Goal: Information Seeking & Learning: Learn about a topic

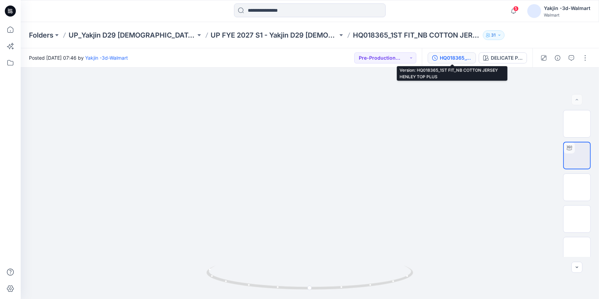
click at [458, 55] on div "HQ018365_1ST FIT_NB COTTON JERSEY HENLEY TOP PLUS" at bounding box center [455, 58] width 32 height 8
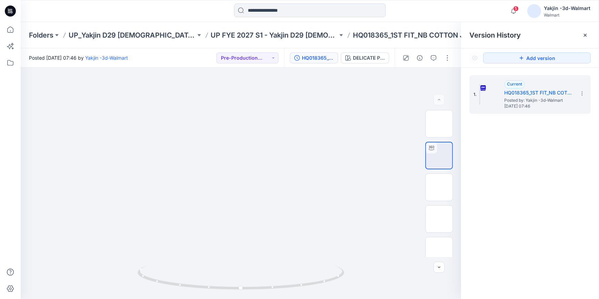
drag, startPoint x: 10, startPoint y: 14, endPoint x: 24, endPoint y: 21, distance: 15.6
click at [10, 14] on icon at bounding box center [10, 11] width 11 height 11
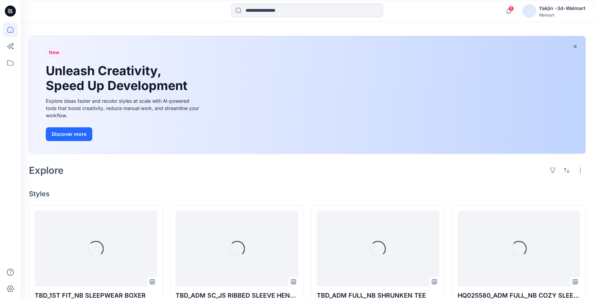
scroll to position [125, 0]
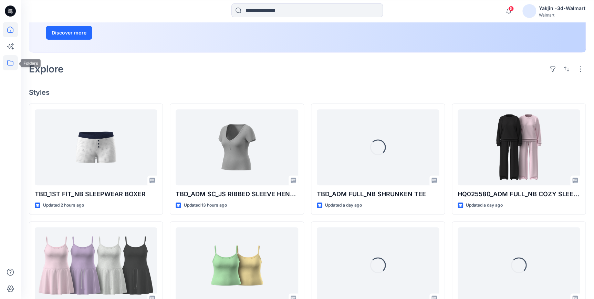
click at [15, 65] on icon at bounding box center [10, 62] width 15 height 15
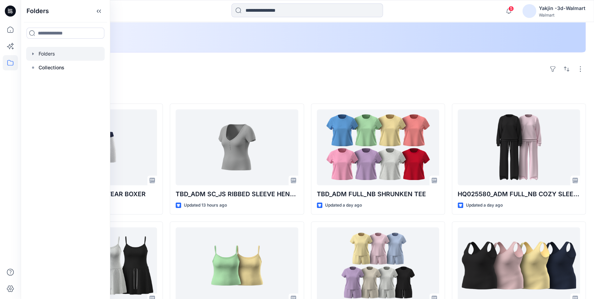
click at [51, 52] on div at bounding box center [65, 54] width 79 height 14
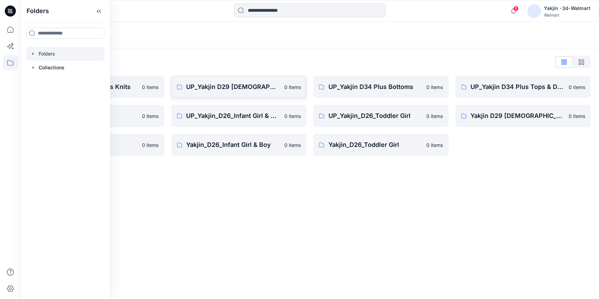
click at [229, 86] on p "UP_Yakjin D29 [DEMOGRAPHIC_DATA] Sleep" at bounding box center [233, 87] width 94 height 10
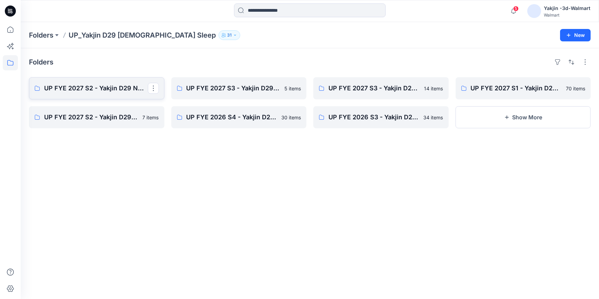
click at [113, 89] on p "UP FYE 2027 S2 - Yakjin D29 NOBO [DEMOGRAPHIC_DATA] Sleepwear" at bounding box center [96, 88] width 104 height 10
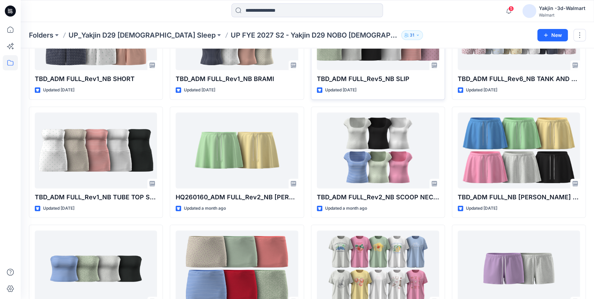
scroll to position [268, 0]
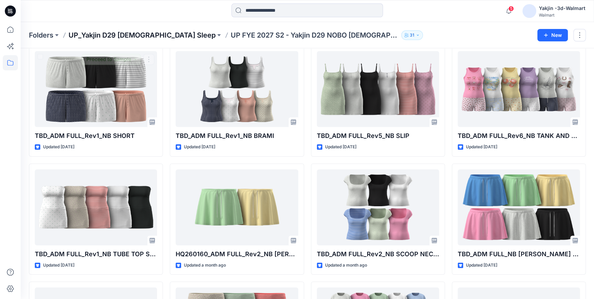
click at [118, 38] on p "UP_Yakjin D29 [DEMOGRAPHIC_DATA] Sleep" at bounding box center [142, 35] width 147 height 10
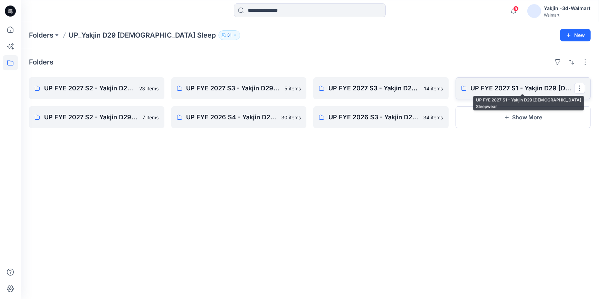
click at [505, 87] on p "UP FYE 2027 S1 - Yakjin D29 [DEMOGRAPHIC_DATA] Sleepwear" at bounding box center [522, 88] width 104 height 10
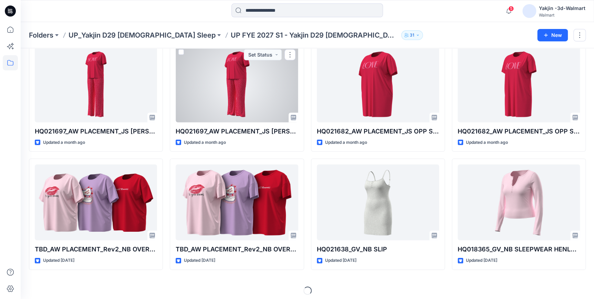
scroll to position [865, 0]
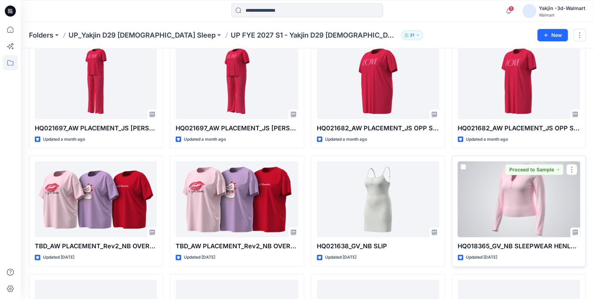
click at [508, 216] on div at bounding box center [519, 199] width 122 height 76
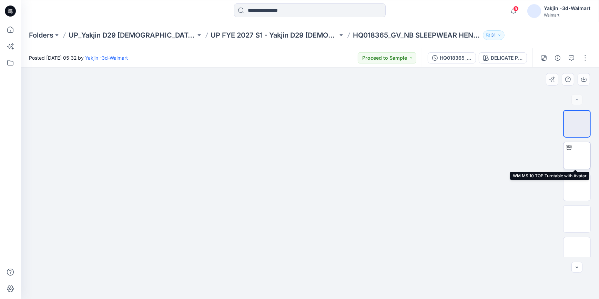
click at [577, 155] on img at bounding box center [577, 155] width 0 height 0
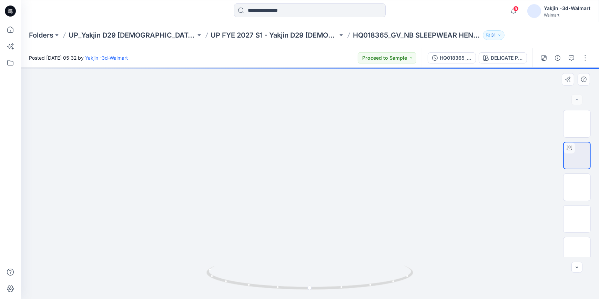
drag, startPoint x: 327, startPoint y: 113, endPoint x: 315, endPoint y: 206, distance: 94.4
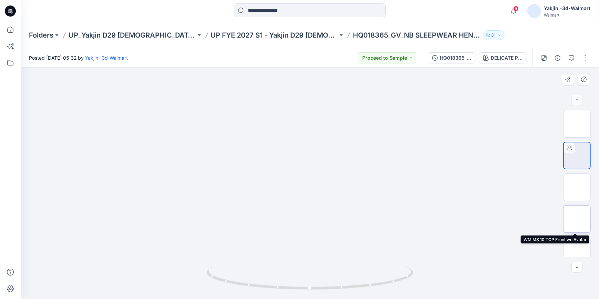
click at [577, 219] on img at bounding box center [577, 219] width 0 height 0
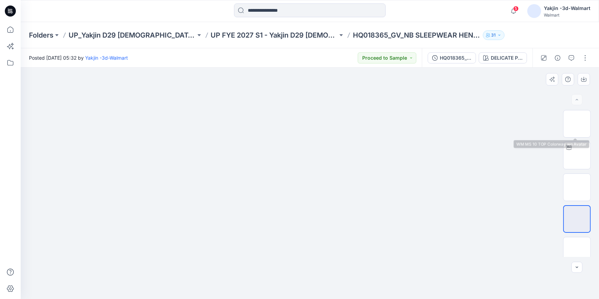
drag, startPoint x: 572, startPoint y: 121, endPoint x: 598, endPoint y: 127, distance: 26.6
click at [577, 124] on img at bounding box center [577, 124] width 0 height 0
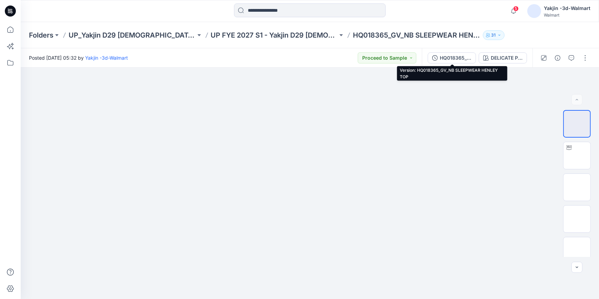
drag, startPoint x: 460, startPoint y: 58, endPoint x: 483, endPoint y: 81, distance: 32.4
click at [460, 58] on div "HQ018365_GV_NB SLEEPWEAR HENLEY TOP" at bounding box center [455, 58] width 32 height 8
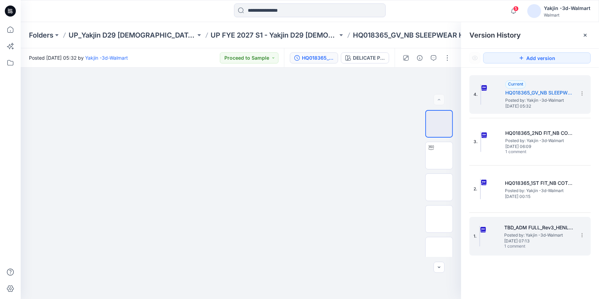
click at [537, 227] on h5 "TBD_ADM FULL_Rev3_HENLEY TOP" at bounding box center [538, 227] width 69 height 8
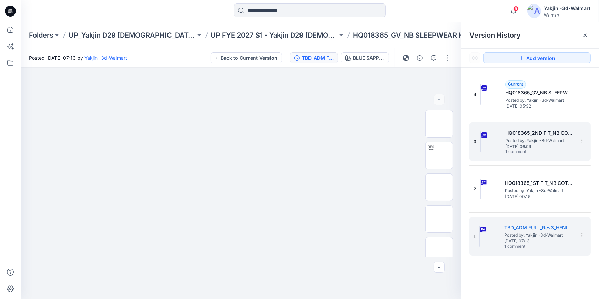
click at [530, 135] on h5 "HQ018365_2ND FIT_NB COTTON JERSEY HENLEY TOP" at bounding box center [539, 133] width 69 height 8
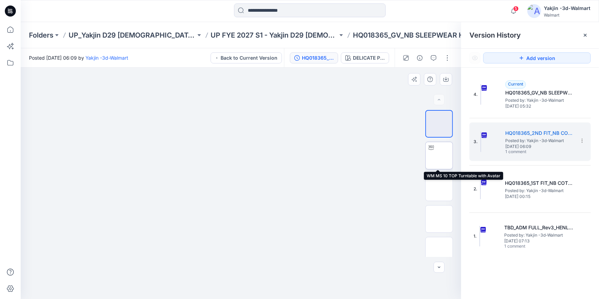
click at [439, 155] on img at bounding box center [439, 155] width 0 height 0
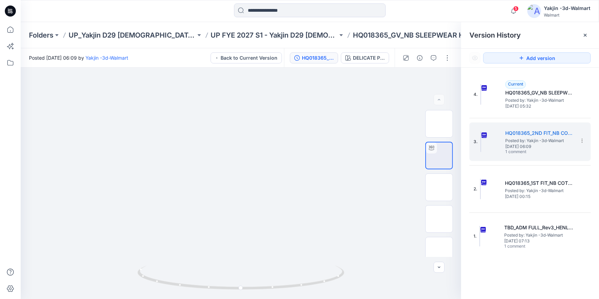
click at [11, 14] on icon at bounding box center [10, 11] width 11 height 11
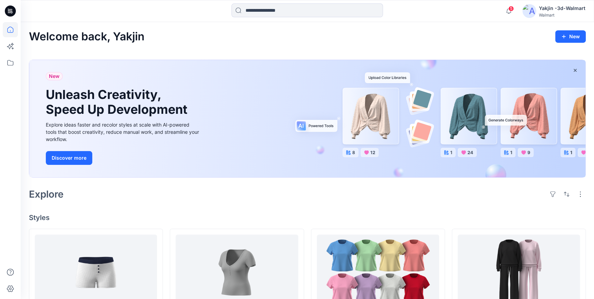
click at [276, 33] on div "Welcome back, Yakjin New" at bounding box center [307, 36] width 557 height 13
click at [265, 39] on div "Welcome back, Yakjin New" at bounding box center [307, 36] width 557 height 13
